Goal: Find specific page/section: Find specific page/section

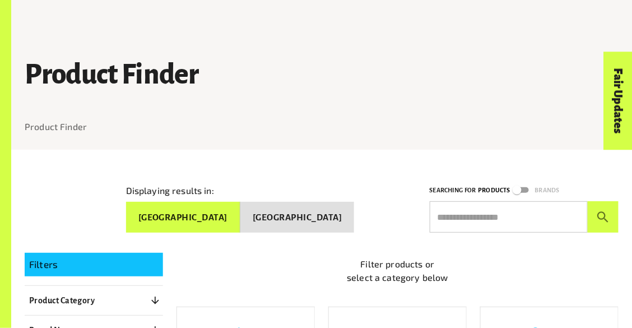
scroll to position [127, 0]
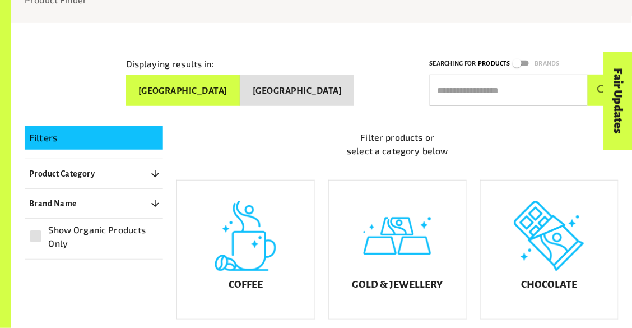
click at [71, 174] on p "Product Category" at bounding box center [62, 173] width 66 height 13
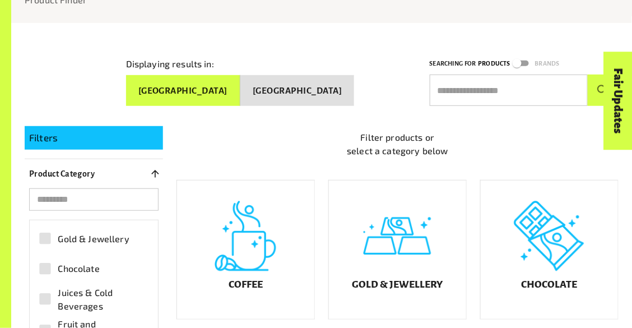
scroll to position [45, 0]
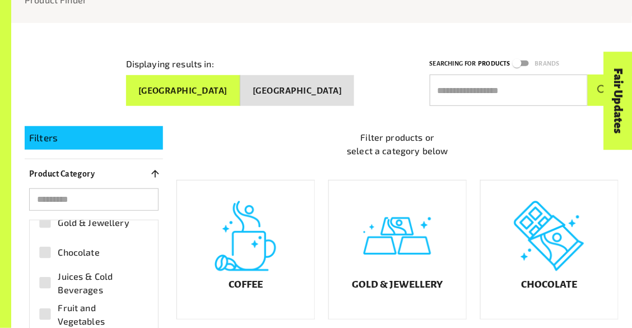
click at [88, 246] on span "Chocolate" at bounding box center [78, 252] width 41 height 13
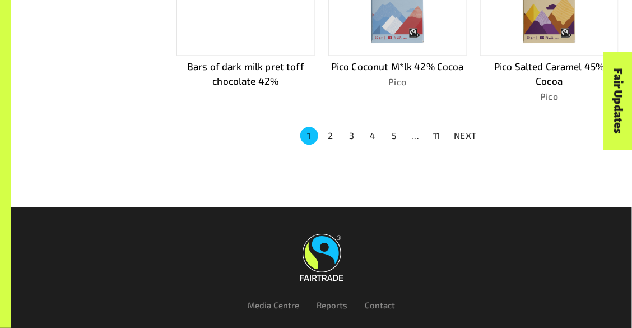
scroll to position [806, 0]
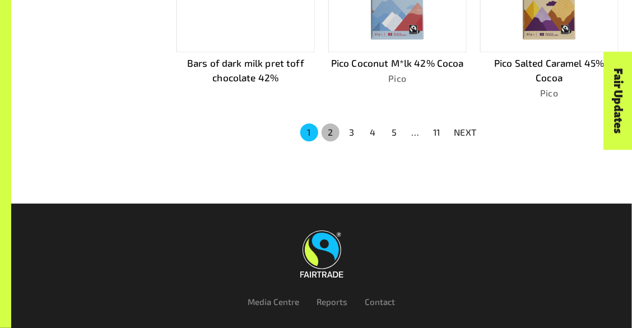
click at [334, 129] on button "2" at bounding box center [331, 132] width 18 height 18
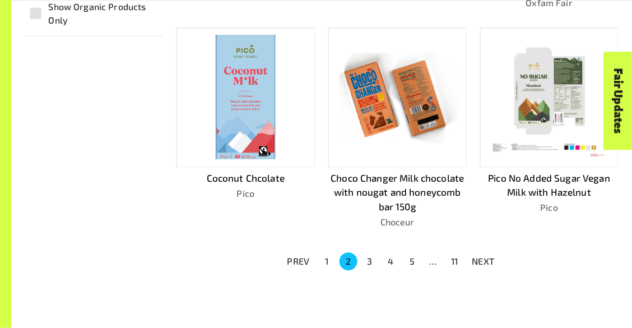
scroll to position [678, 0]
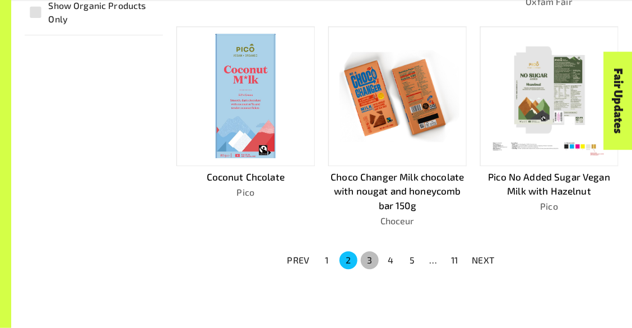
click at [370, 255] on button "3" at bounding box center [370, 260] width 18 height 18
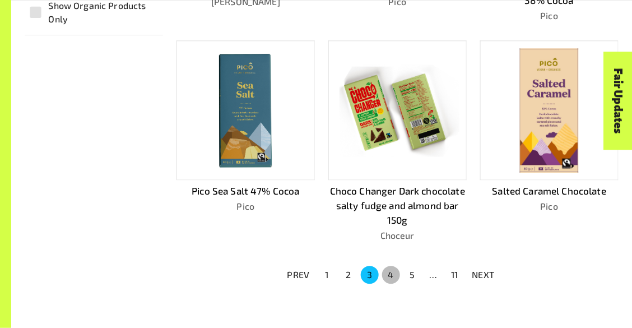
click at [391, 272] on button "4" at bounding box center [391, 275] width 18 height 18
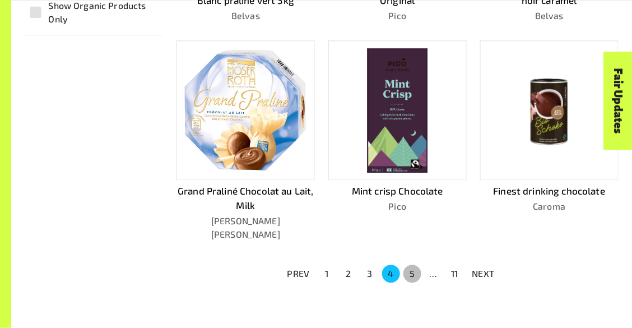
click at [418, 265] on button "5" at bounding box center [413, 274] width 18 height 18
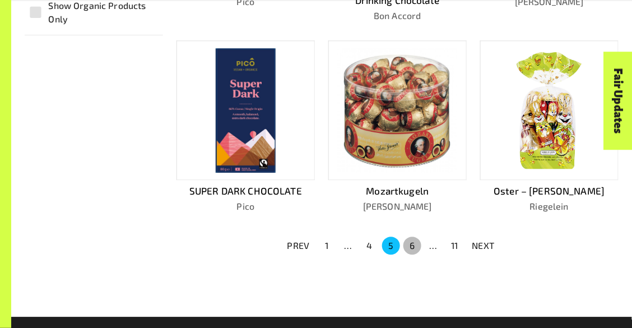
click at [408, 237] on button "6" at bounding box center [413, 246] width 18 height 18
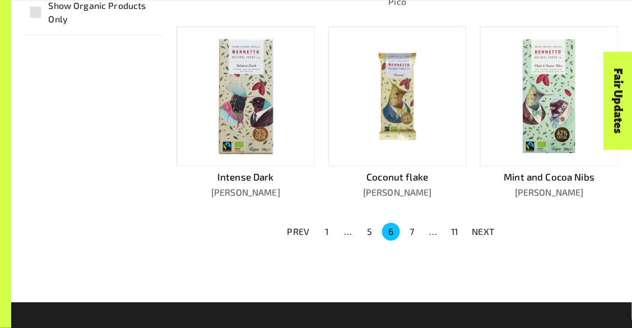
click at [410, 226] on button "7" at bounding box center [413, 232] width 18 height 18
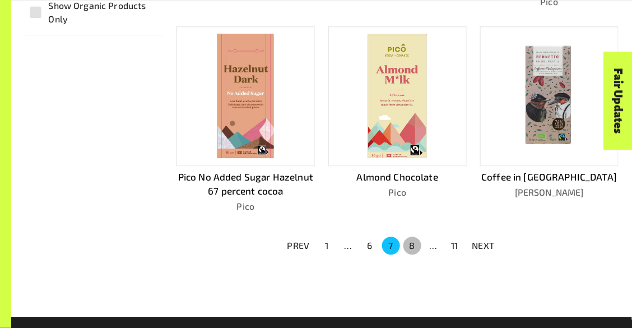
click at [413, 237] on button "8" at bounding box center [413, 246] width 18 height 18
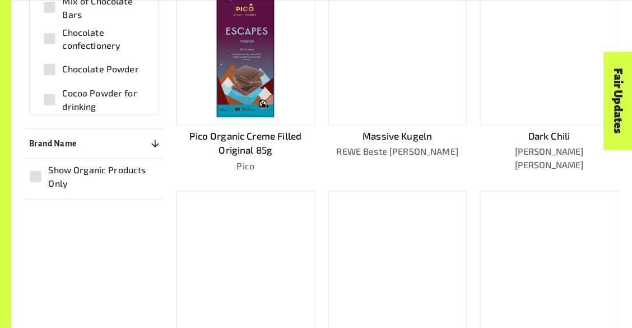
scroll to position [633, 0]
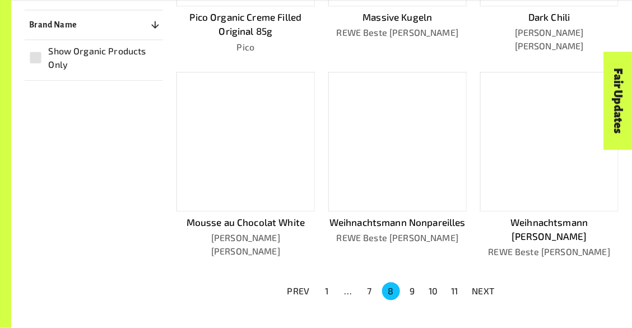
click at [414, 282] on button "9" at bounding box center [413, 291] width 18 height 18
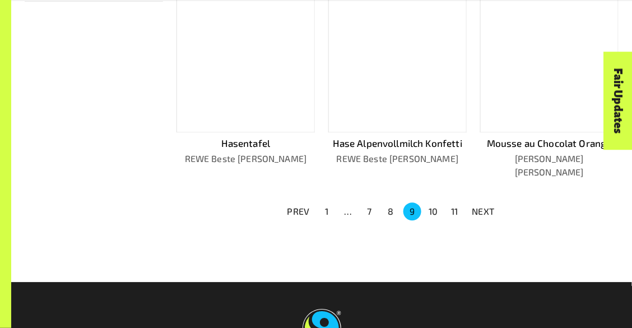
scroll to position [715, 0]
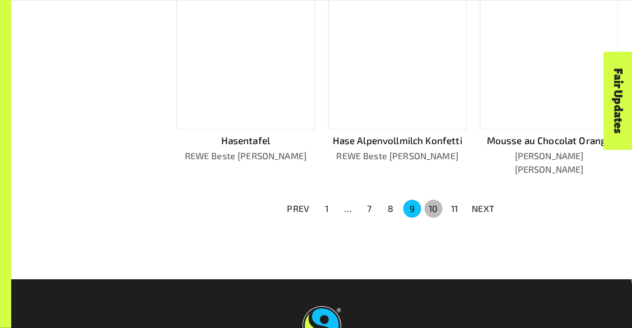
click at [437, 200] on button "10" at bounding box center [434, 209] width 18 height 18
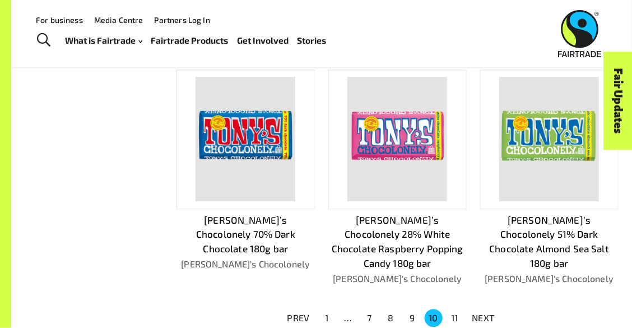
scroll to position [634, 0]
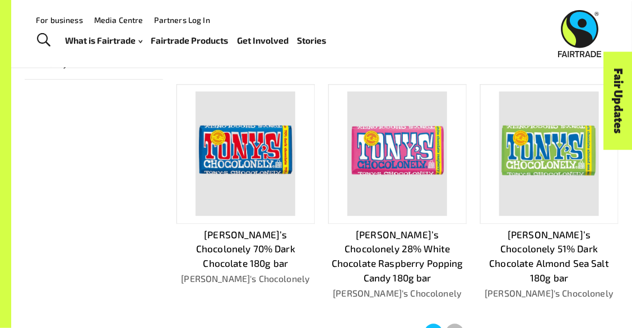
click at [456, 323] on button "11" at bounding box center [455, 332] width 18 height 18
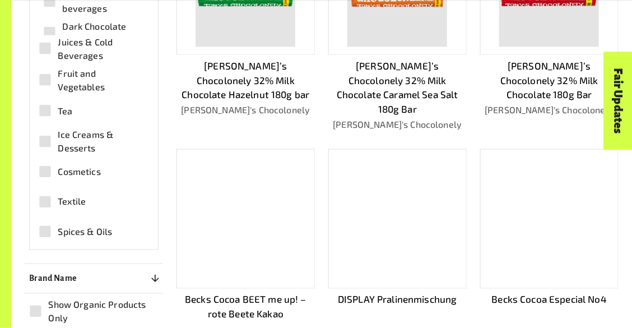
scroll to position [313, 0]
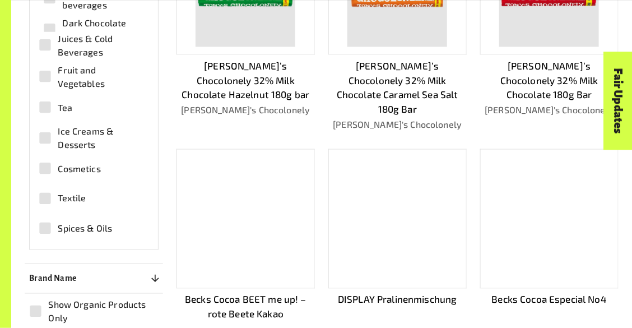
click at [67, 192] on span "Textile" at bounding box center [72, 198] width 28 height 13
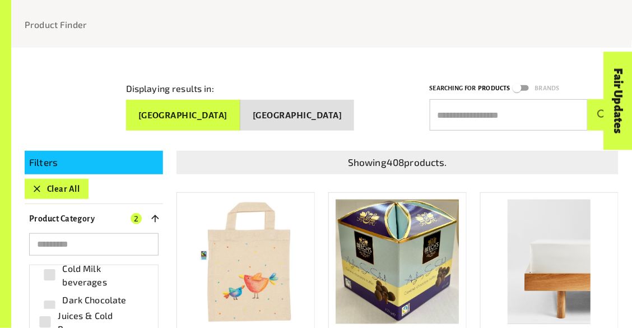
scroll to position [104, 0]
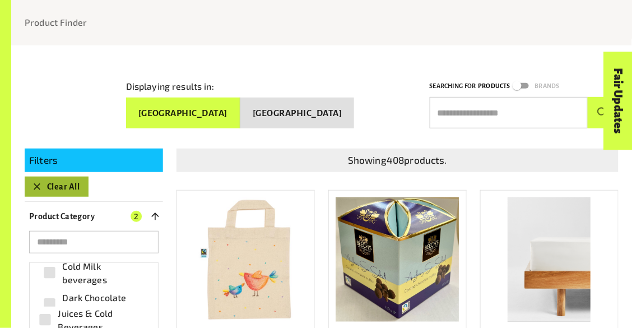
click at [58, 188] on button "Clear All" at bounding box center [57, 187] width 64 height 20
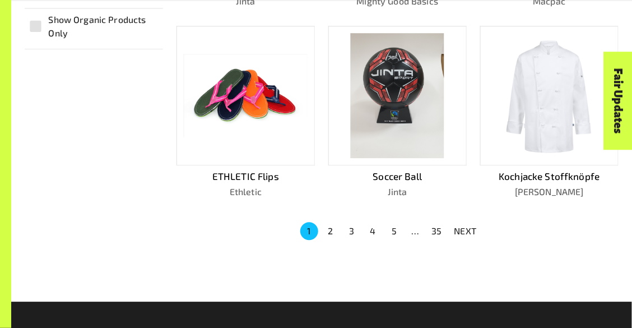
scroll to position [690, 0]
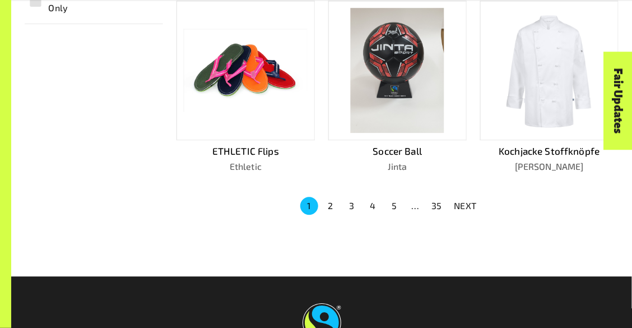
click at [330, 200] on button "2" at bounding box center [331, 206] width 18 height 18
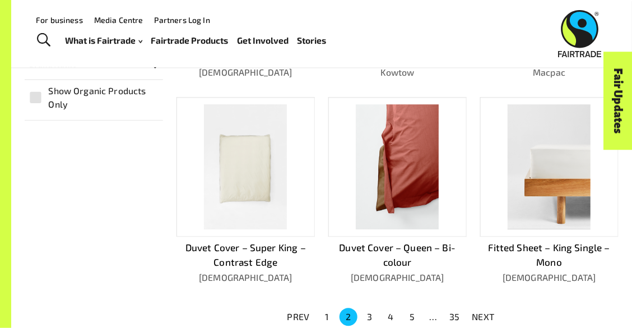
scroll to position [593, 0]
click at [330, 200] on div at bounding box center [398, 168] width 138 height 140
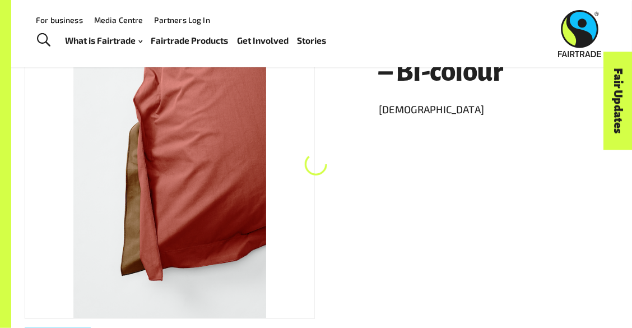
scroll to position [150, 0]
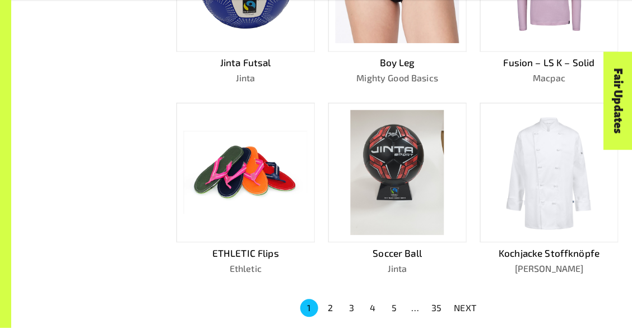
scroll to position [593, 0]
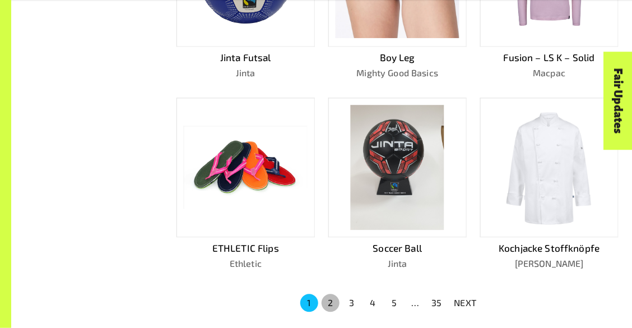
click at [330, 304] on button "2" at bounding box center [331, 303] width 18 height 18
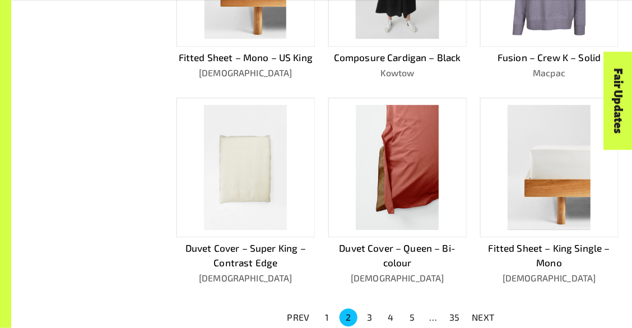
scroll to position [607, 0]
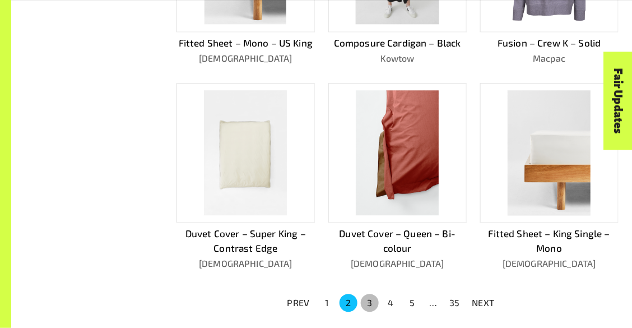
click at [368, 304] on button "3" at bounding box center [370, 303] width 18 height 18
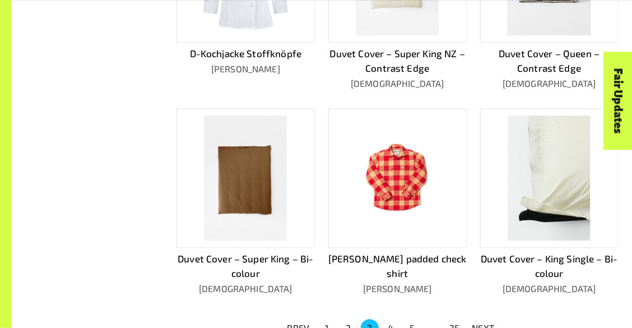
scroll to position [594, 0]
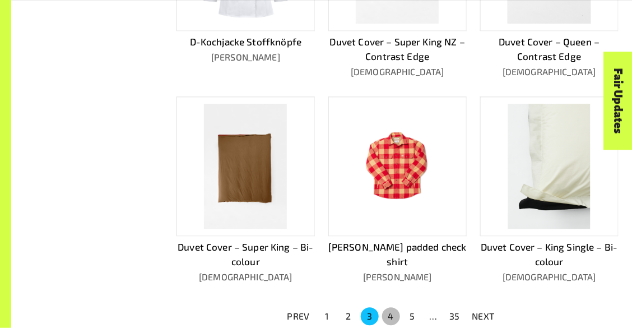
click at [386, 314] on button "4" at bounding box center [391, 316] width 18 height 18
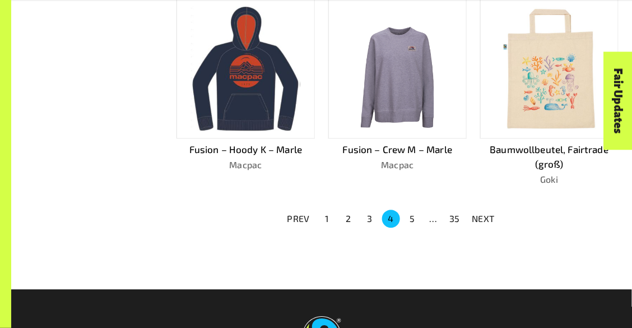
scroll to position [692, 0]
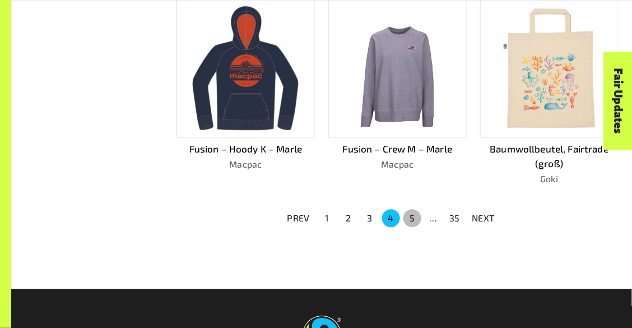
click at [413, 210] on button "5" at bounding box center [413, 218] width 18 height 18
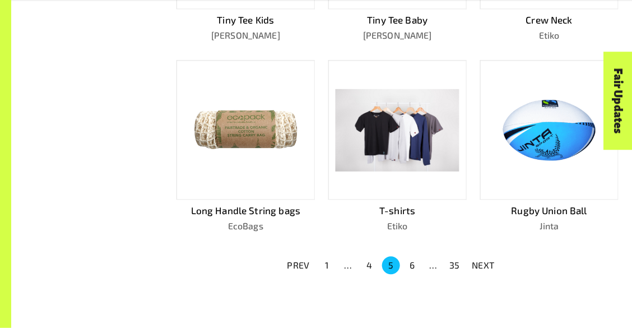
scroll to position [618, 0]
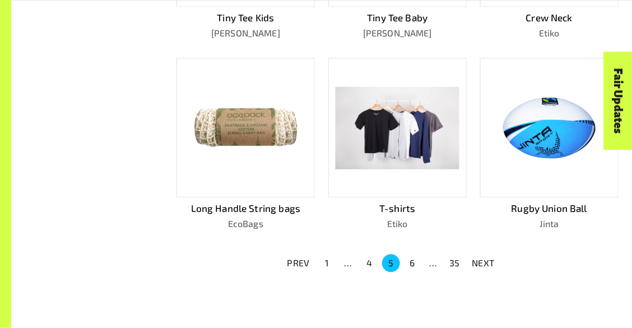
click at [409, 262] on button "6" at bounding box center [413, 263] width 18 height 18
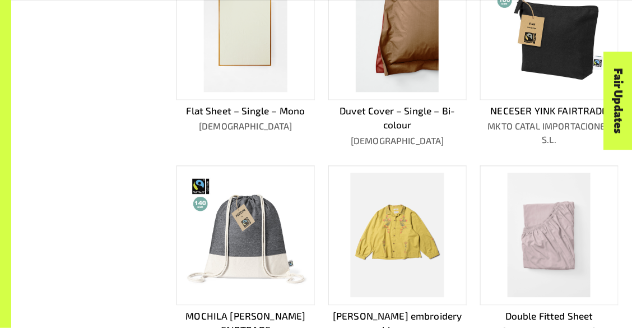
scroll to position [662, 0]
